Goal: Task Accomplishment & Management: Complete application form

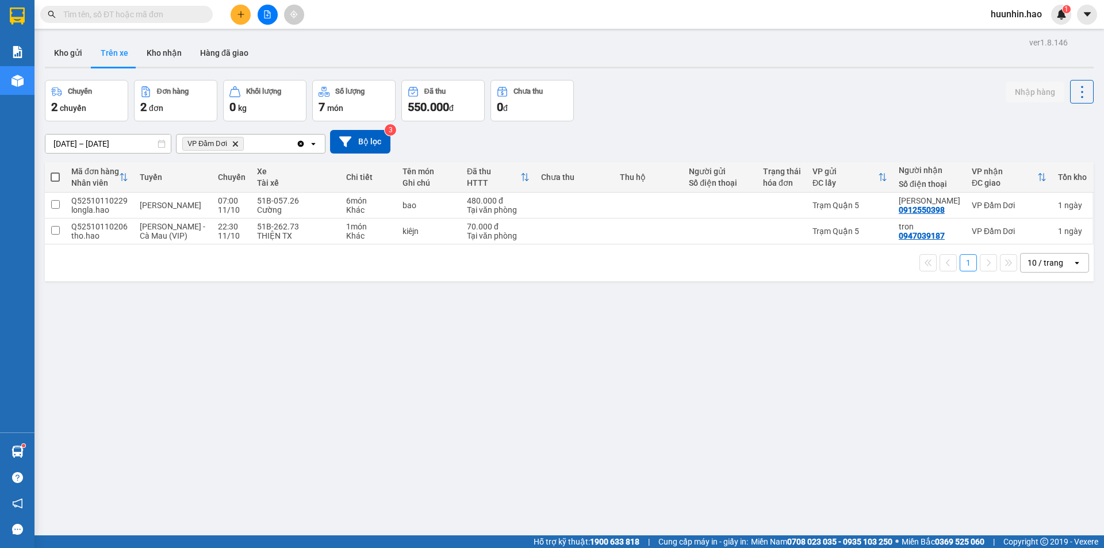
click at [234, 17] on button at bounding box center [241, 15] width 20 height 20
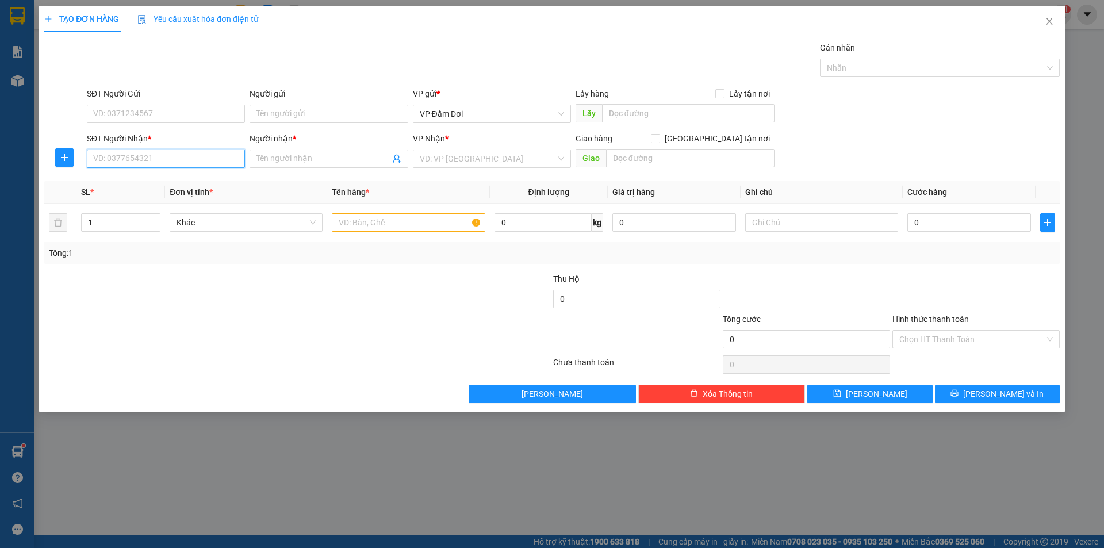
click at [210, 163] on input "SĐT Người Nhận *" at bounding box center [166, 159] width 158 height 18
type input "0833078082"
click at [351, 165] on input "Người nhận *" at bounding box center [322, 158] width 133 height 13
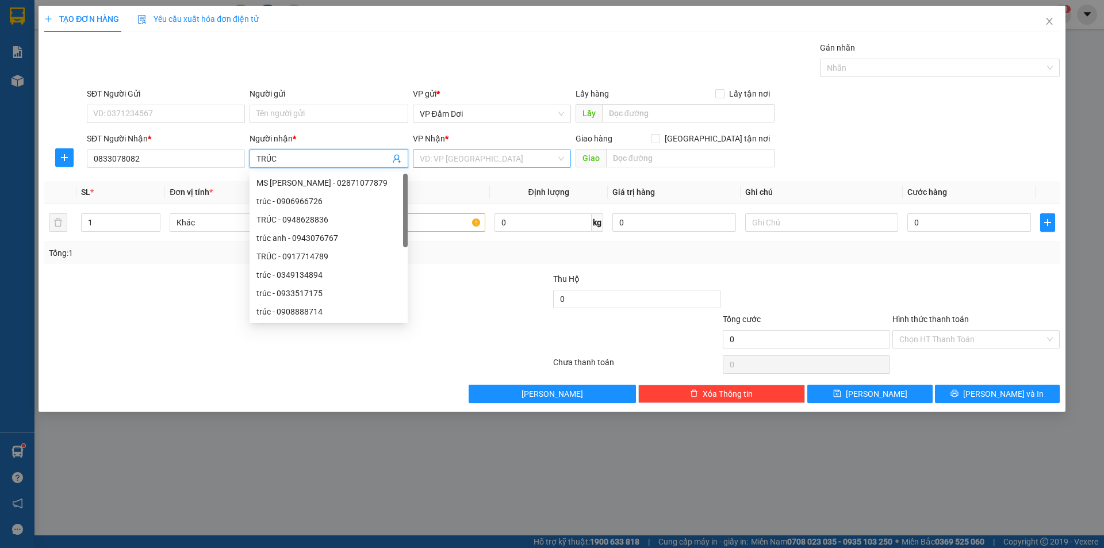
type input "TRÚC"
click at [523, 162] on input "search" at bounding box center [488, 158] width 136 height 17
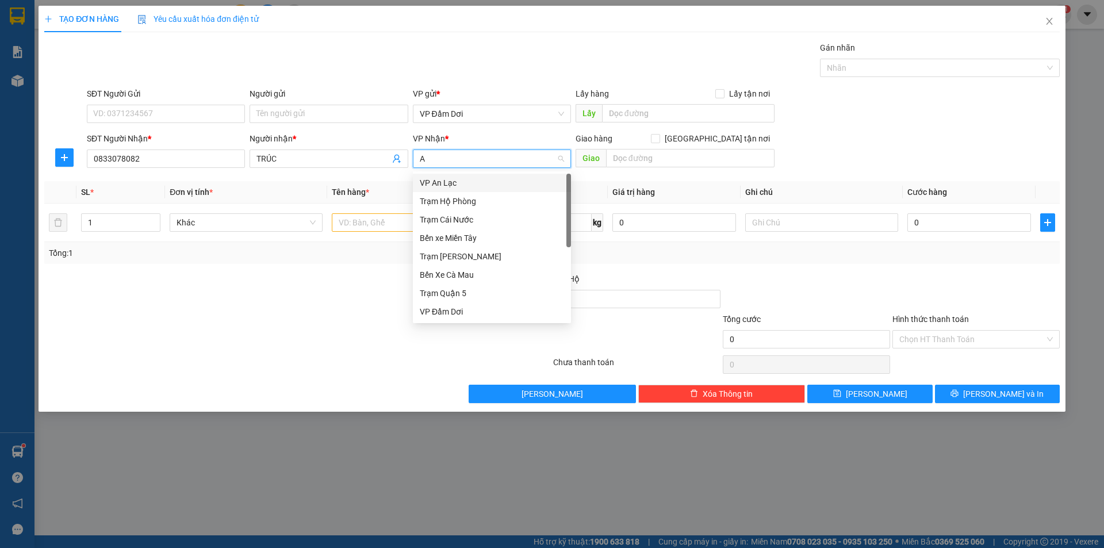
type input "AN"
click at [499, 183] on div "VP An Lạc" at bounding box center [492, 183] width 144 height 13
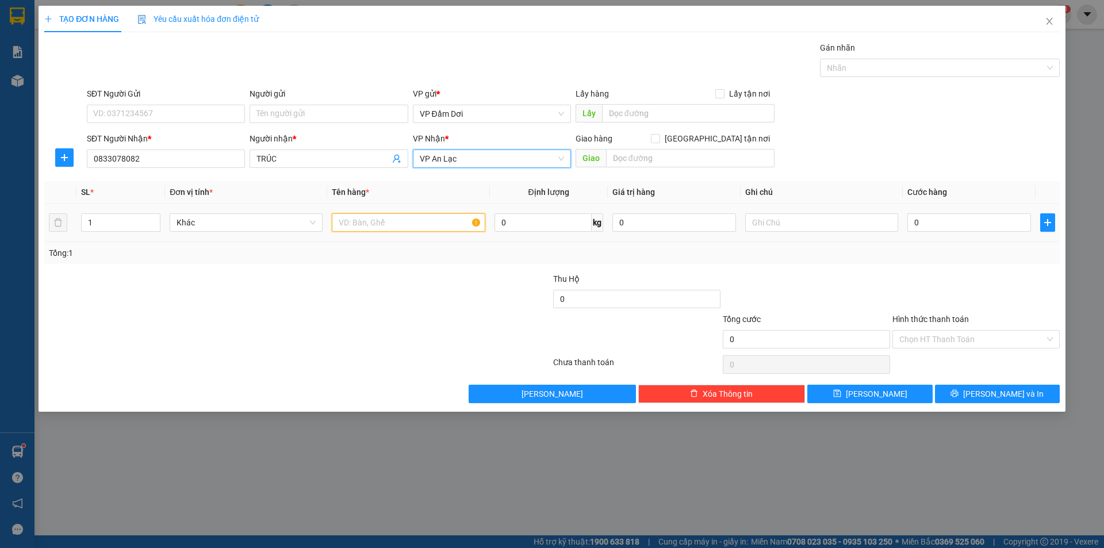
click at [429, 216] on input "text" at bounding box center [408, 222] width 153 height 18
type input "1"
type input "THÙNG"
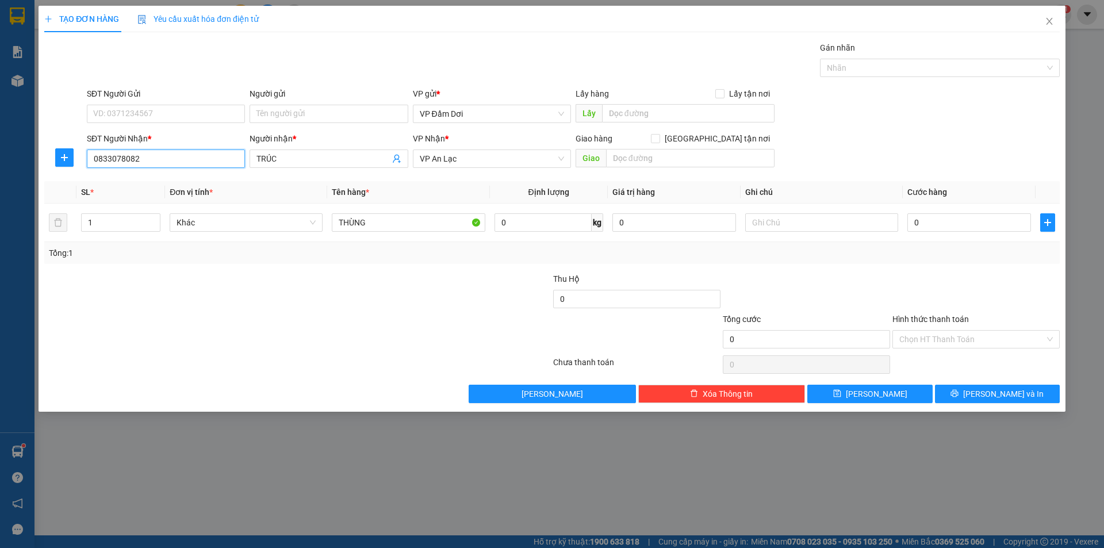
click at [135, 165] on input "0833078082" at bounding box center [166, 159] width 158 height 18
click at [990, 218] on input "0" at bounding box center [969, 222] width 124 height 18
type input "04"
type input "4"
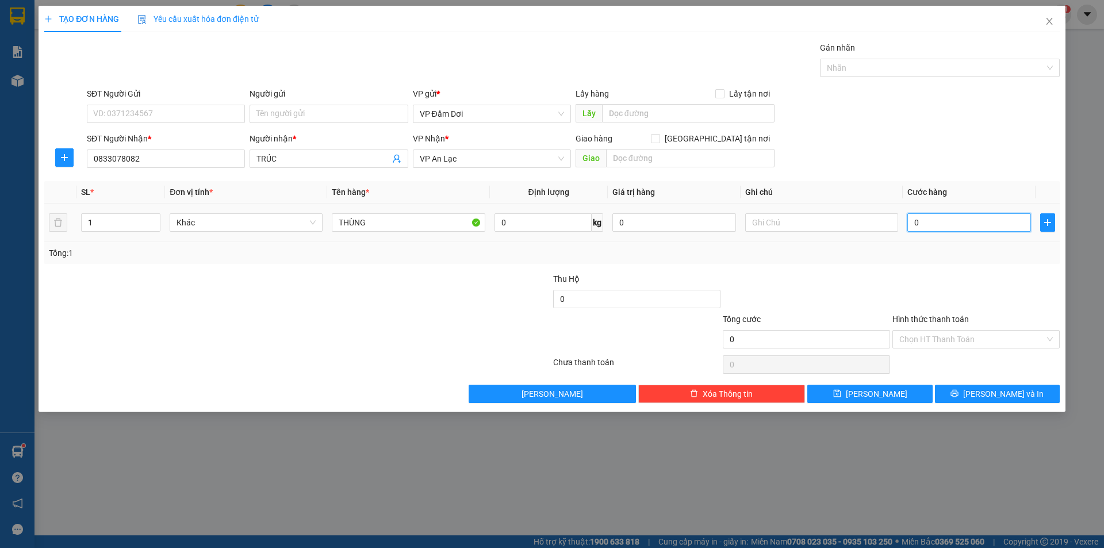
type input "4"
type input "040"
type input "40"
type input "0.400"
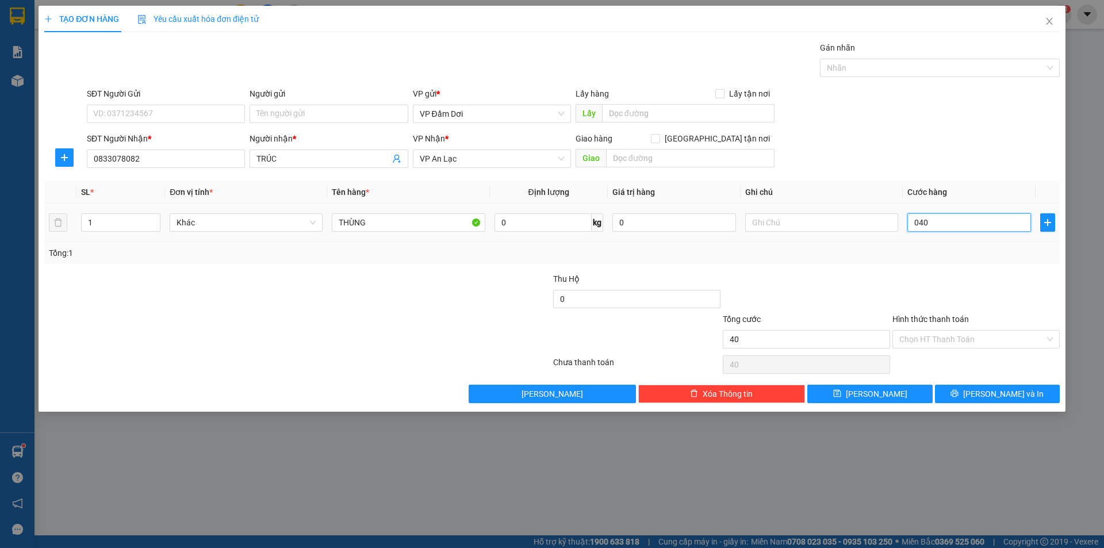
type input "400"
type input "04.000"
type input "4.000"
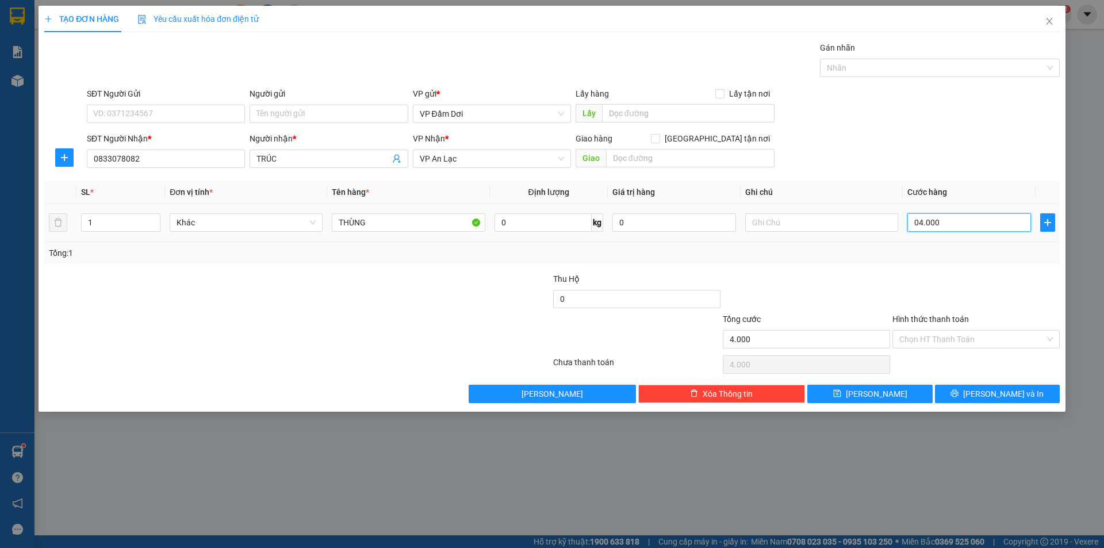
type input "040.000"
type input "40.000"
type input "0.400.000"
type input "400.000"
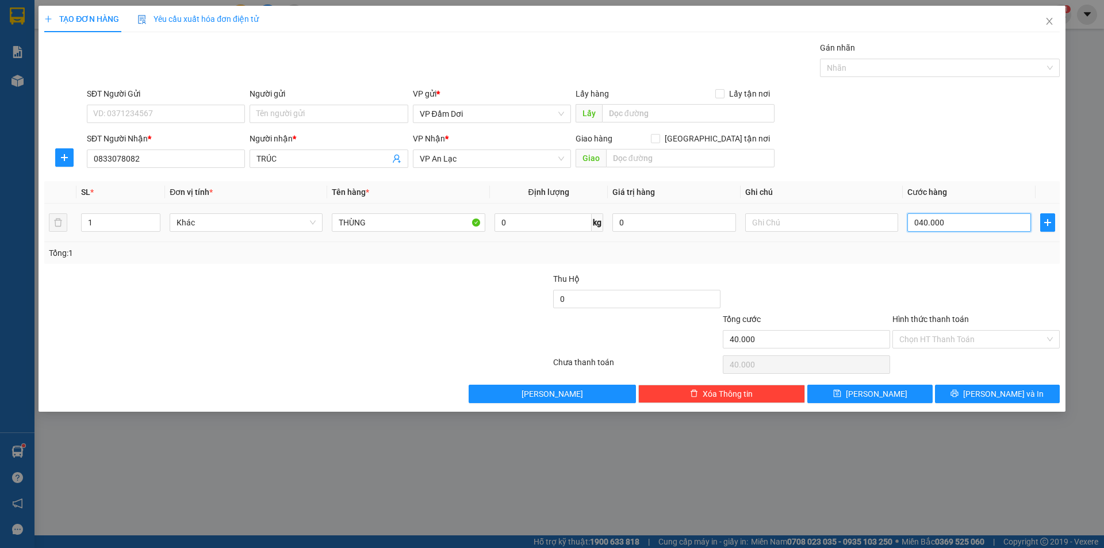
type input "400.000"
type input "040.000"
type input "40.000"
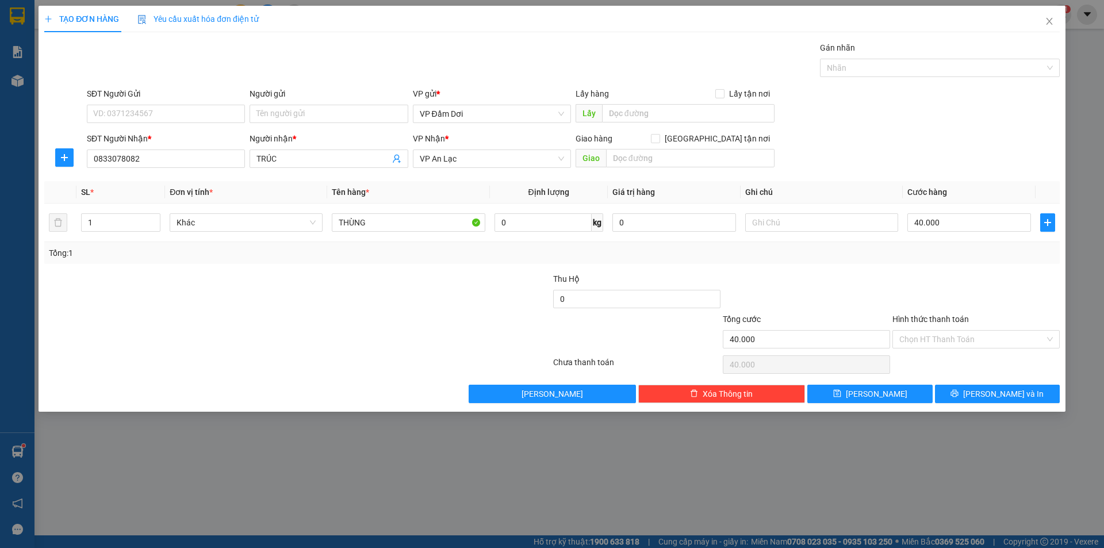
click at [967, 266] on div "Transit Pickup Surcharge Ids Transit Deliver Surcharge Ids Transit Deliver Surc…" at bounding box center [552, 222] width 1016 height 362
click at [983, 341] on input "Hình thức thanh toán" at bounding box center [971, 339] width 145 height 17
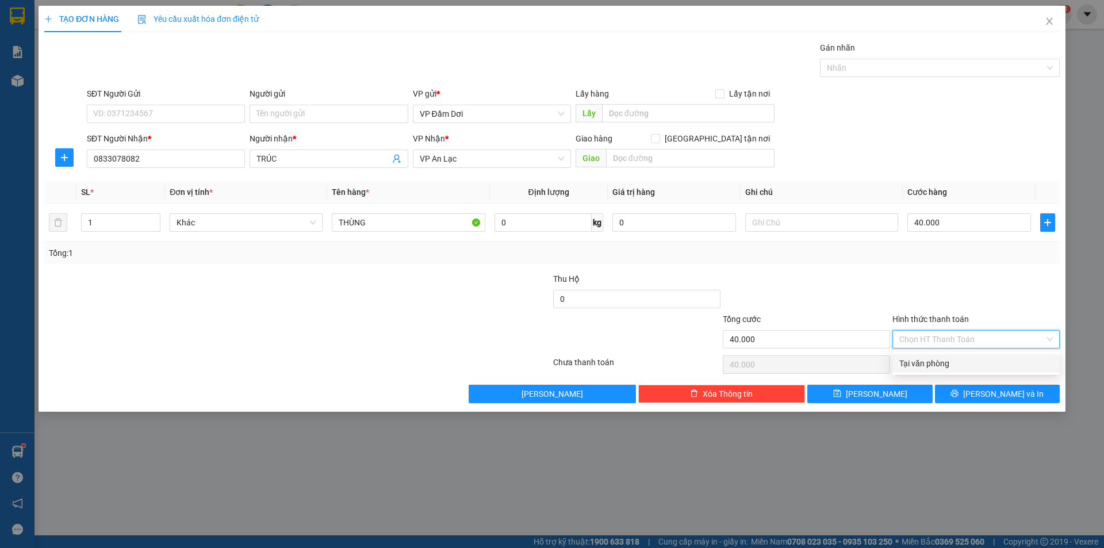
click at [974, 363] on div "Tại văn phòng" at bounding box center [976, 363] width 154 height 13
type input "0"
click at [876, 289] on div at bounding box center [807, 293] width 170 height 40
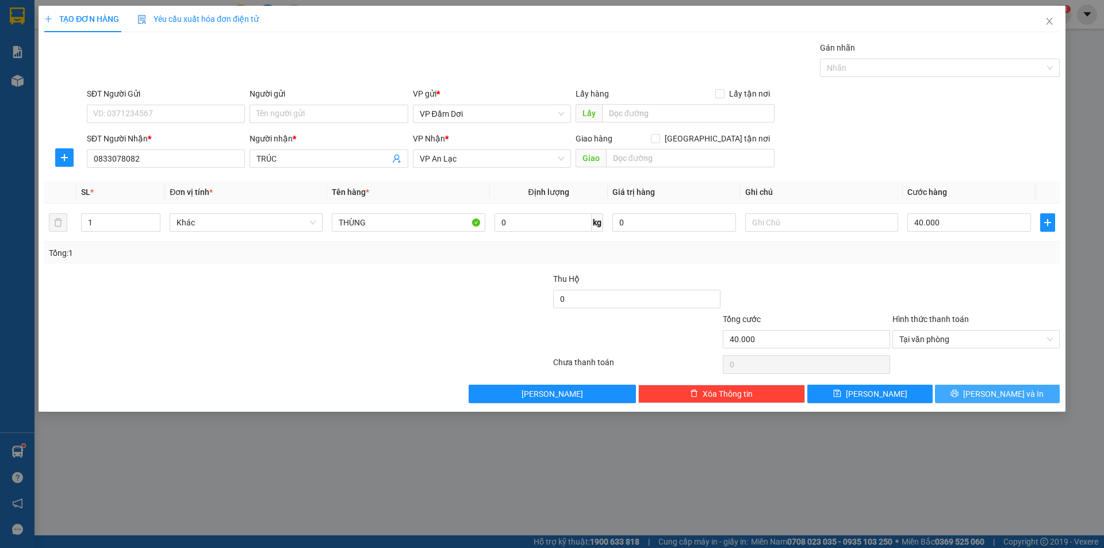
click at [1010, 387] on button "[PERSON_NAME] và In" at bounding box center [997, 394] width 125 height 18
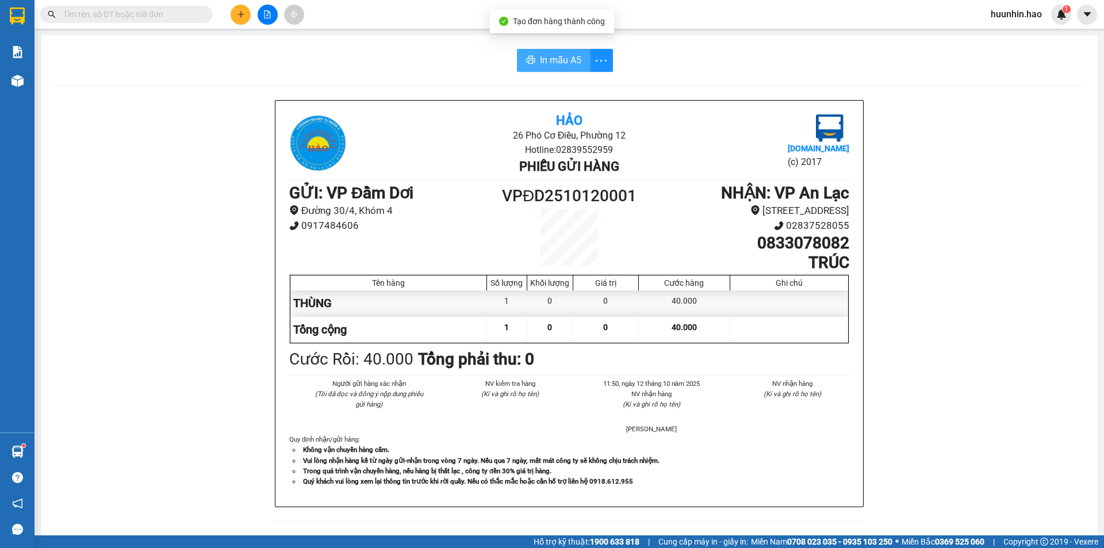
click at [526, 58] on icon "printer" at bounding box center [530, 59] width 9 height 9
